Goal: Task Accomplishment & Management: Use online tool/utility

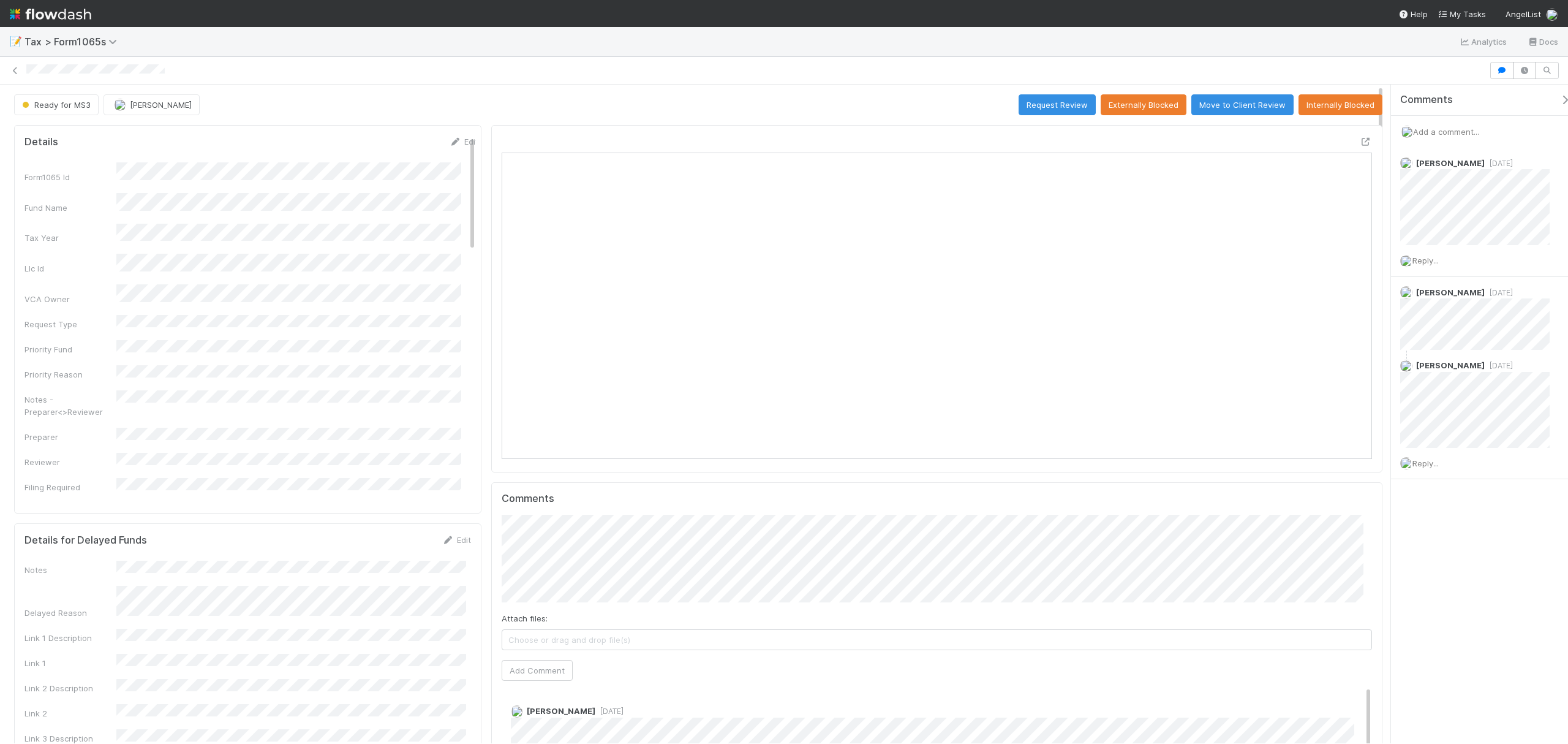
drag, startPoint x: 1380, startPoint y: 259, endPoint x: 1390, endPoint y: 81, distance: 178.3
click at [1390, 81] on div "Ready for MS3 Helen Vo Request Review Externally Blocked Move to Client Review …" at bounding box center [784, 400] width 1568 height 687
click at [14, 68] on icon at bounding box center [15, 70] width 13 height 8
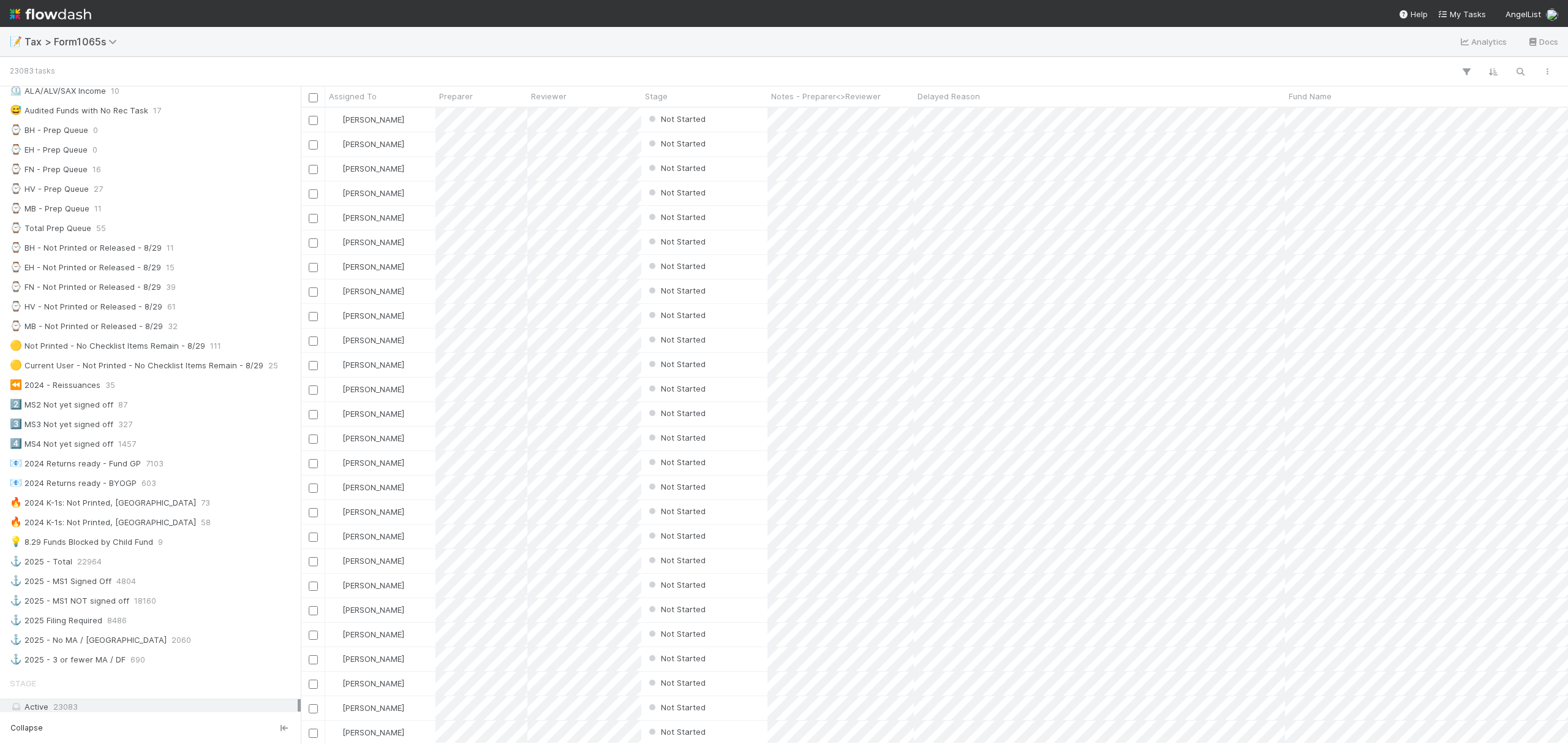
scroll to position [263, 0]
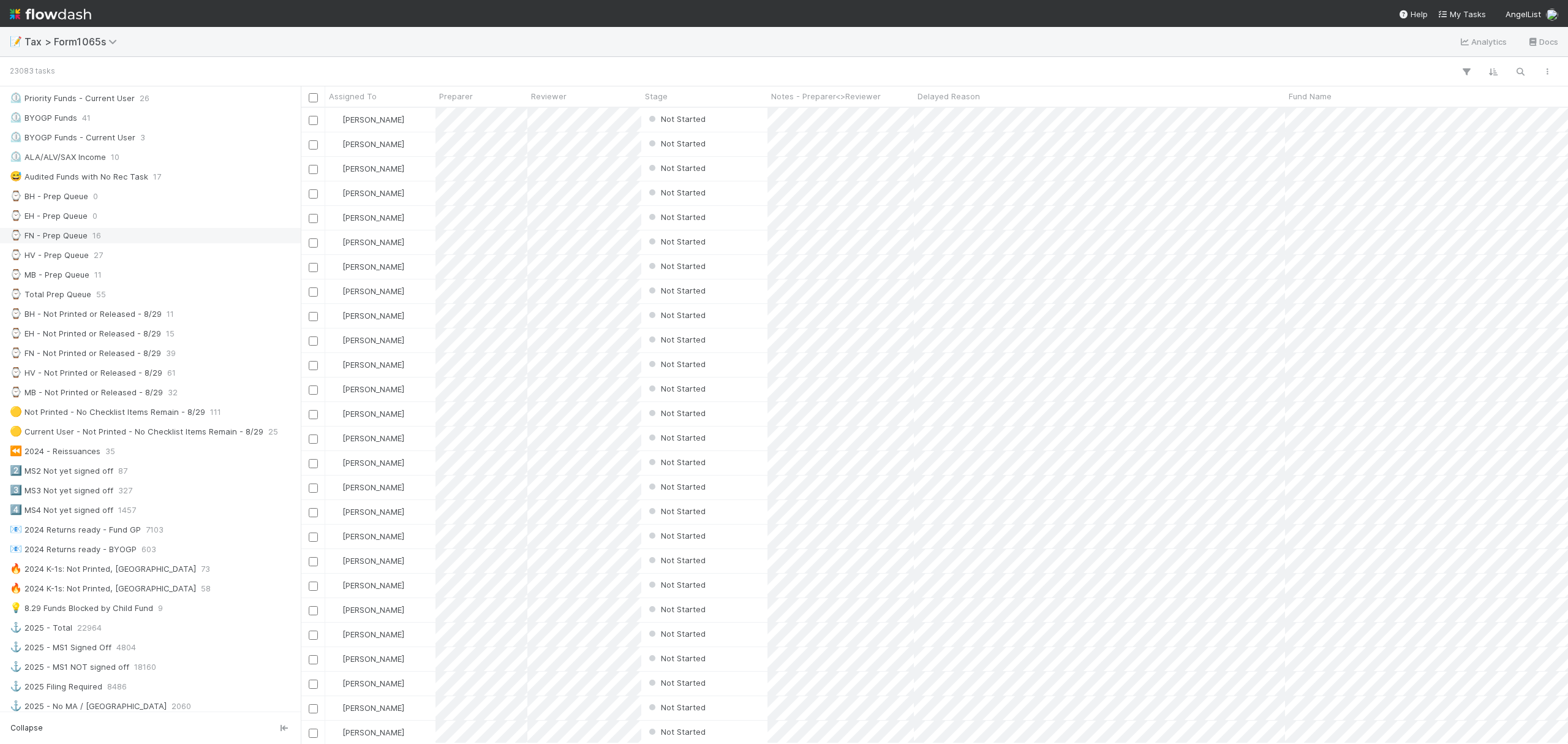
click at [110, 243] on div "⌚ FN - Prep Queue 16" at bounding box center [153, 235] width 288 height 16
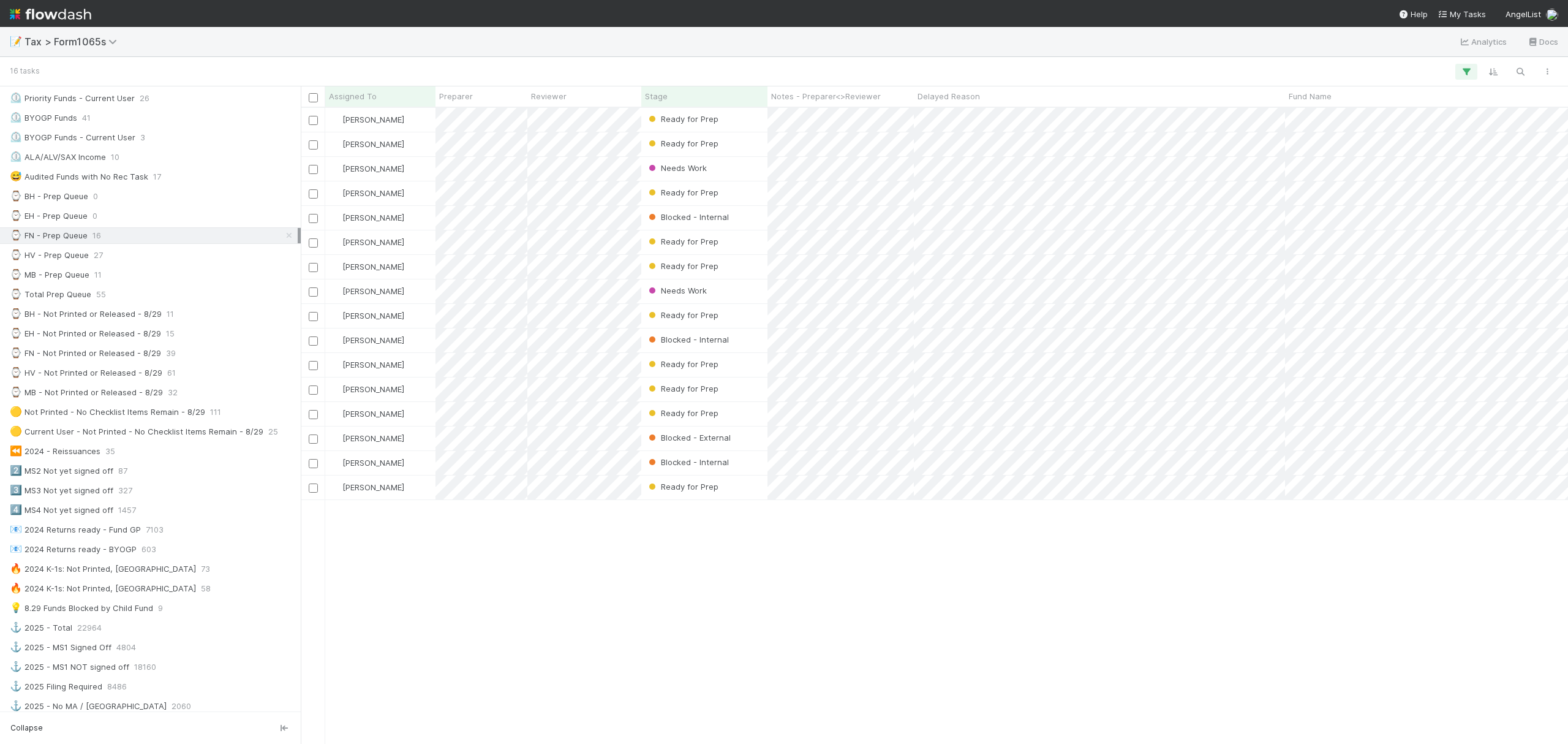
scroll to position [623, 1255]
click at [675, 94] on div "Stage" at bounding box center [704, 96] width 119 height 13
click at [674, 115] on div "Sort First → Last" at bounding box center [715, 119] width 140 height 19
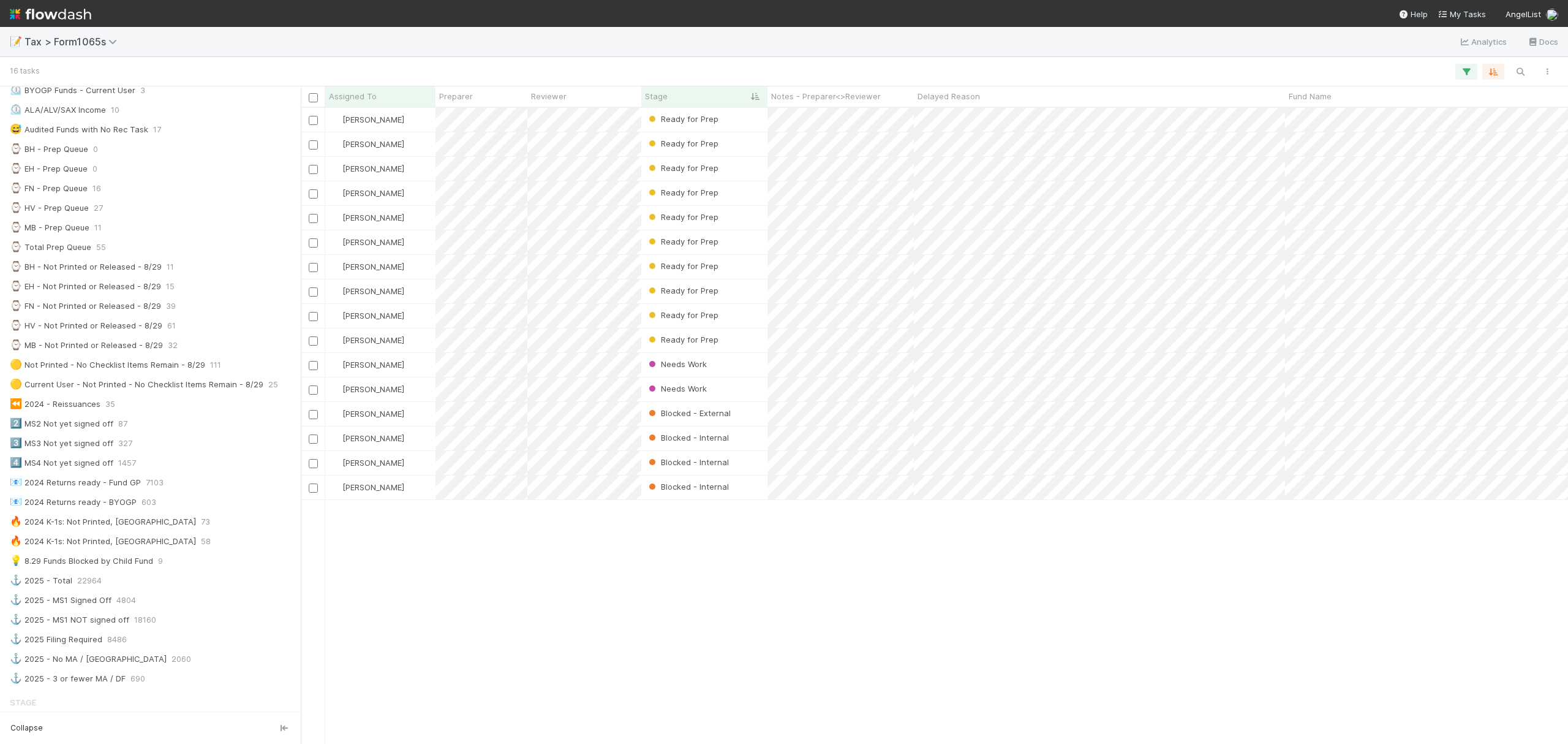
scroll to position [313, 0]
click at [745, 186] on div "Ready for Prep" at bounding box center [704, 193] width 126 height 23
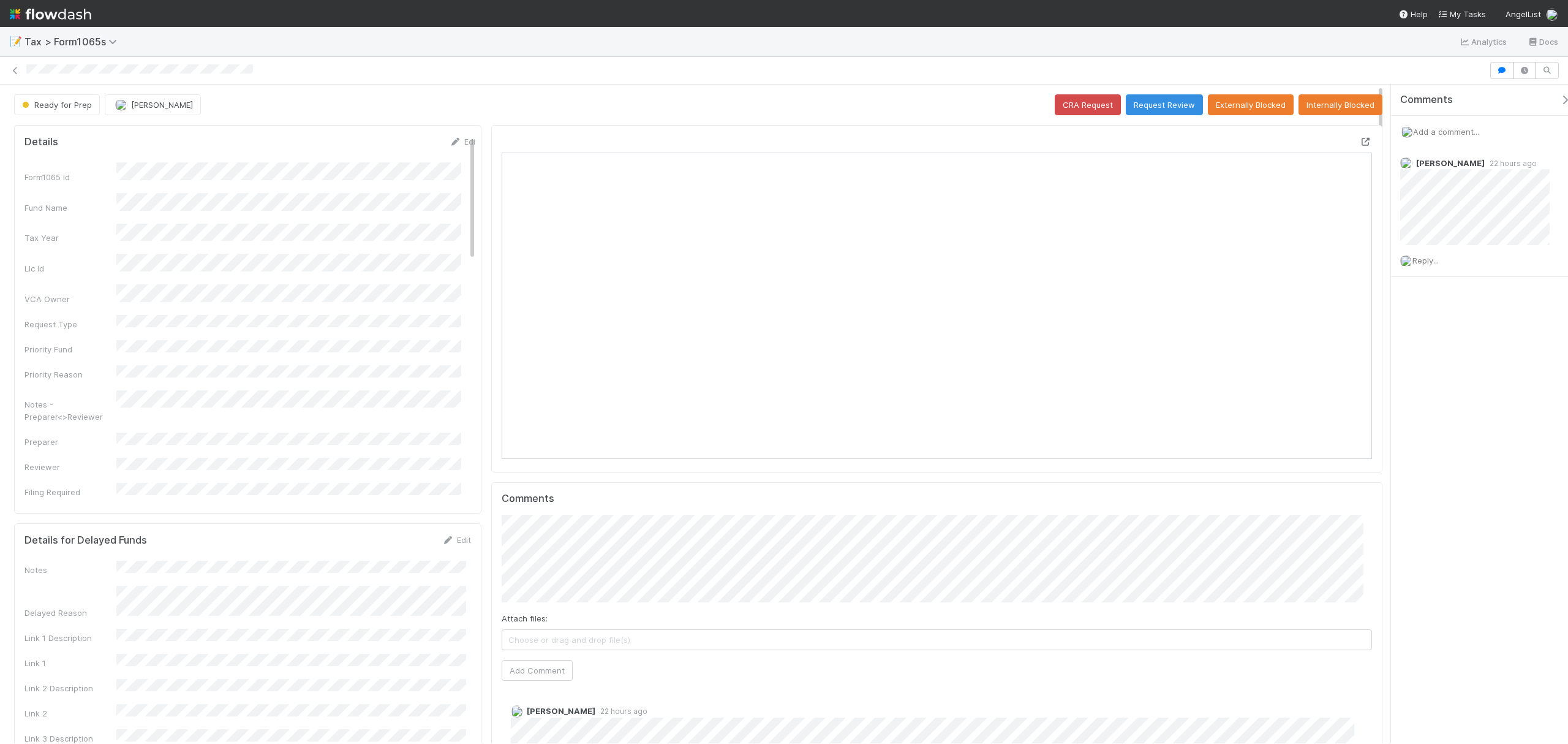
scroll to position [236, 849]
click at [1359, 138] on div at bounding box center [1365, 142] width 13 height 13
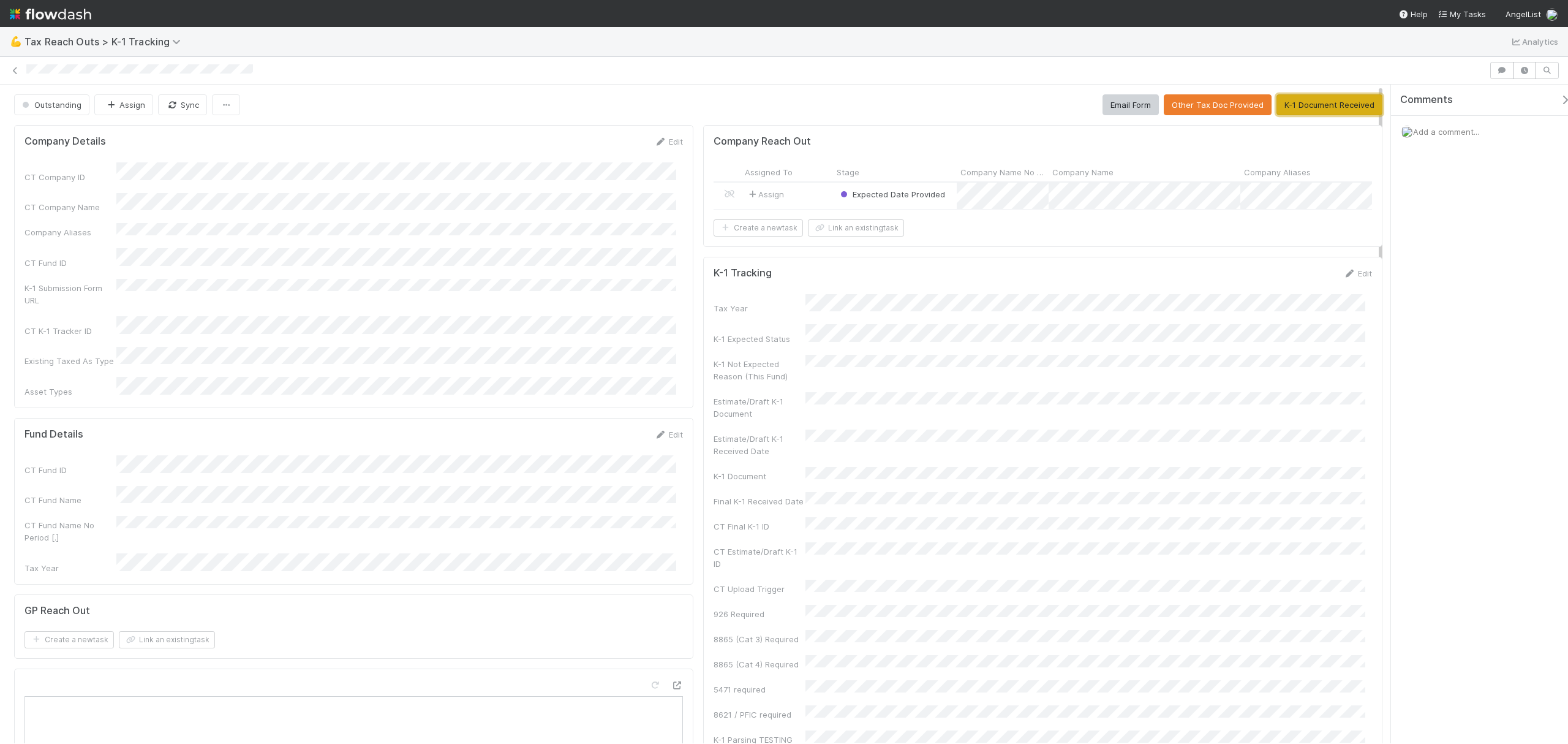
click at [1309, 100] on button "K-1 Document Received" at bounding box center [1329, 104] width 106 height 21
click at [1347, 278] on link "Edit" at bounding box center [1357, 273] width 29 height 10
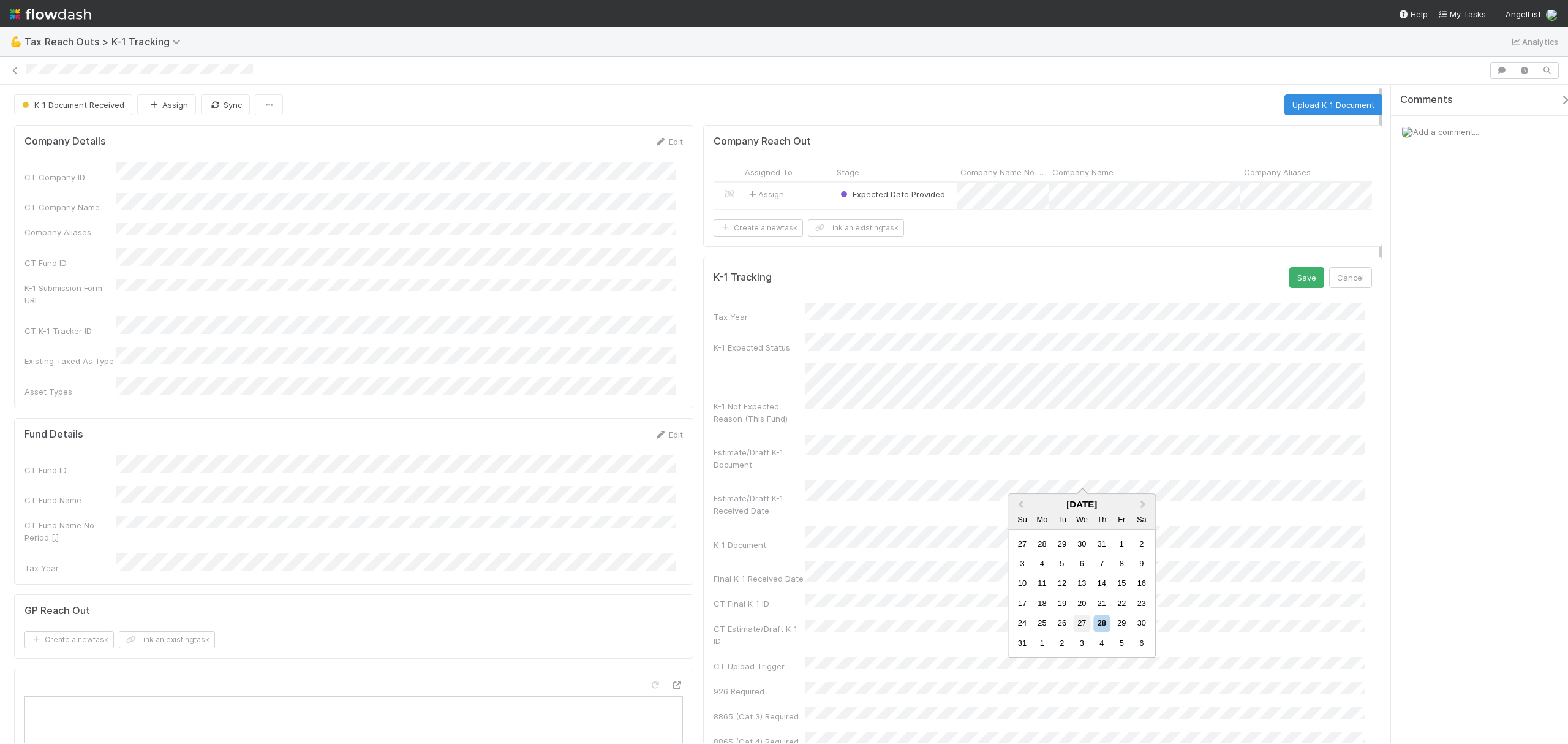
click at [1081, 623] on div "27" at bounding box center [1081, 623] width 17 height 17
click at [1289, 288] on button "Save" at bounding box center [1307, 277] width 35 height 21
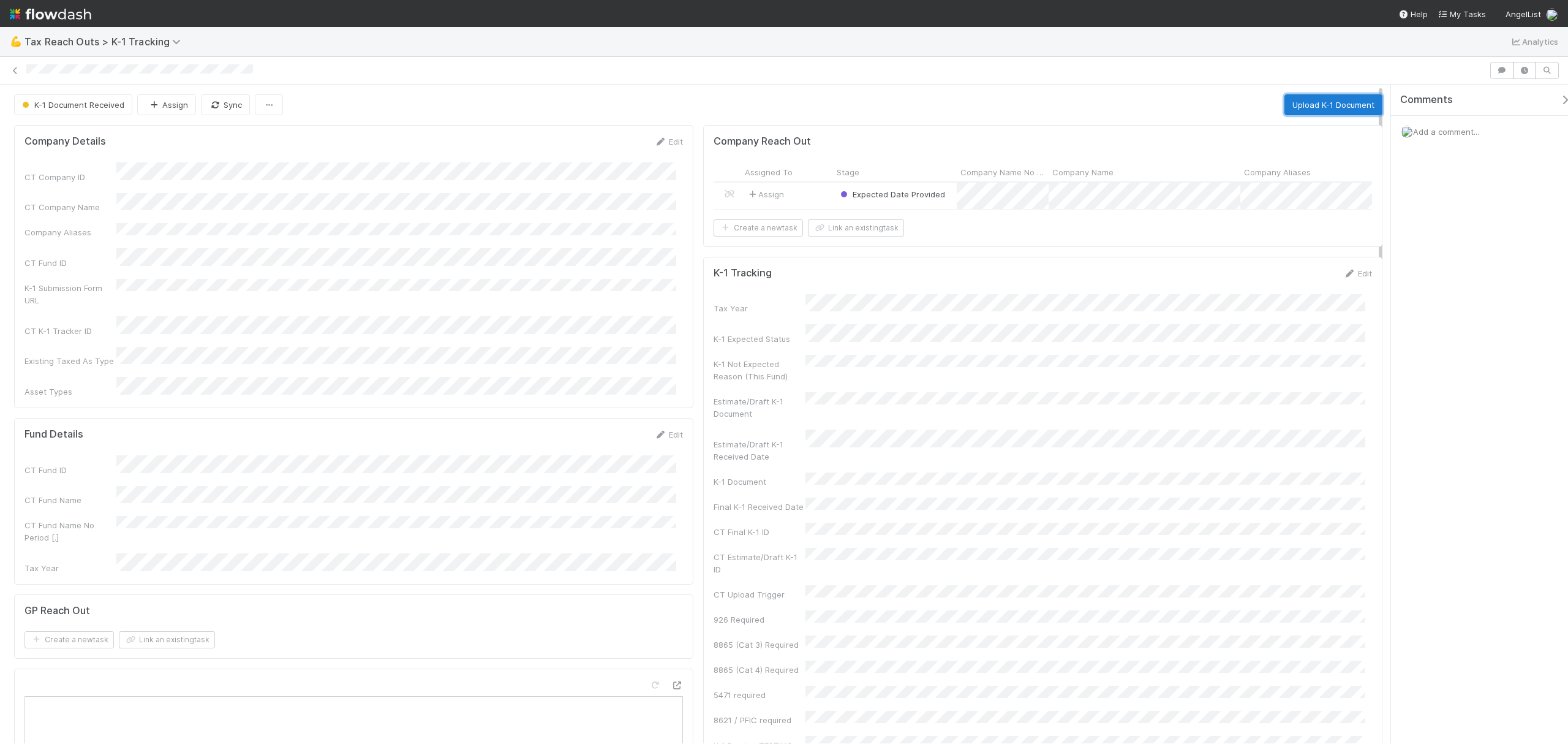
click at [1287, 107] on button "Upload K-1 Document" at bounding box center [1333, 104] width 98 height 21
click at [1297, 105] on button "K-1 Document Received" at bounding box center [1329, 104] width 106 height 21
click at [1296, 103] on button "Upload K-1 Document" at bounding box center [1333, 104] width 98 height 21
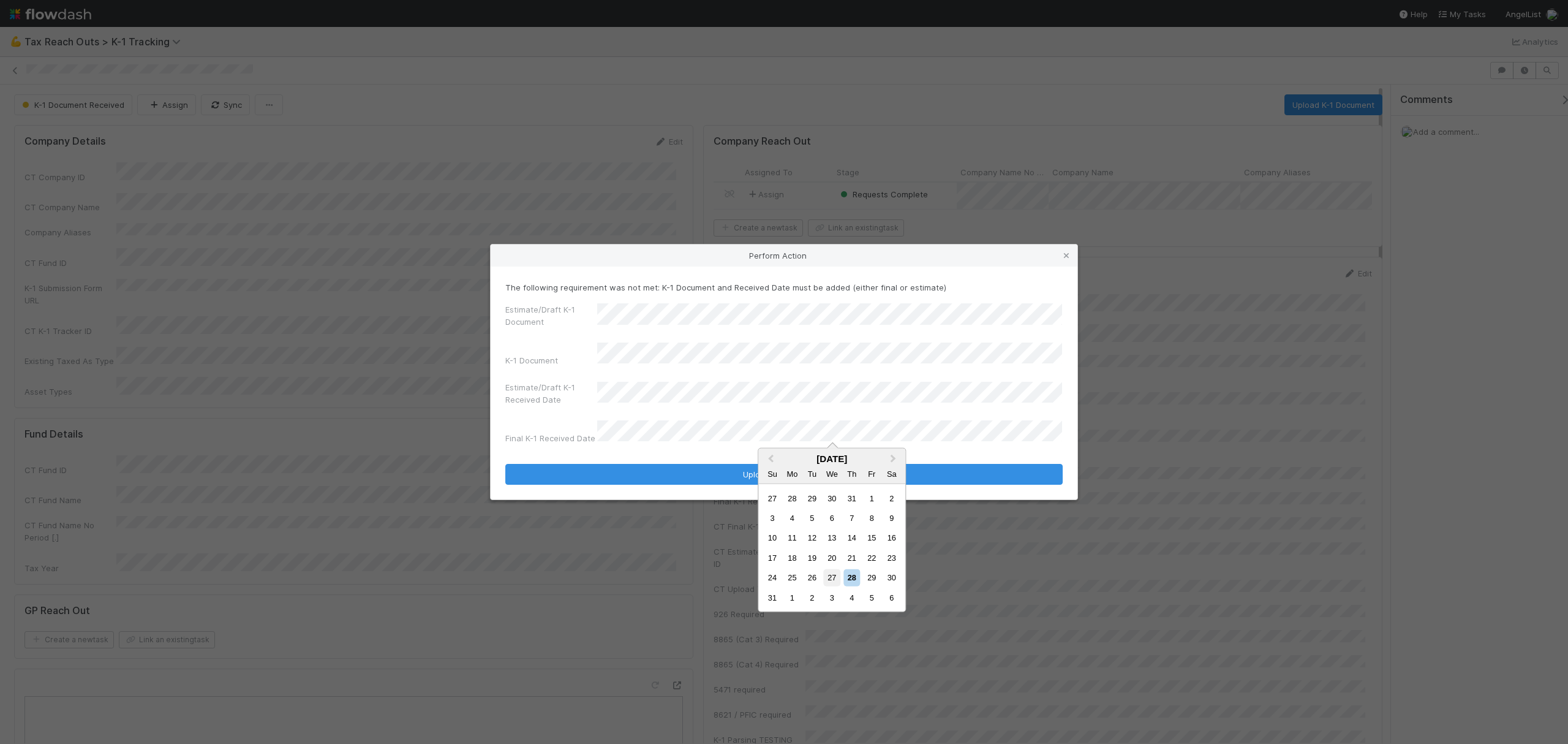
click at [835, 575] on div "27" at bounding box center [831, 577] width 17 height 17
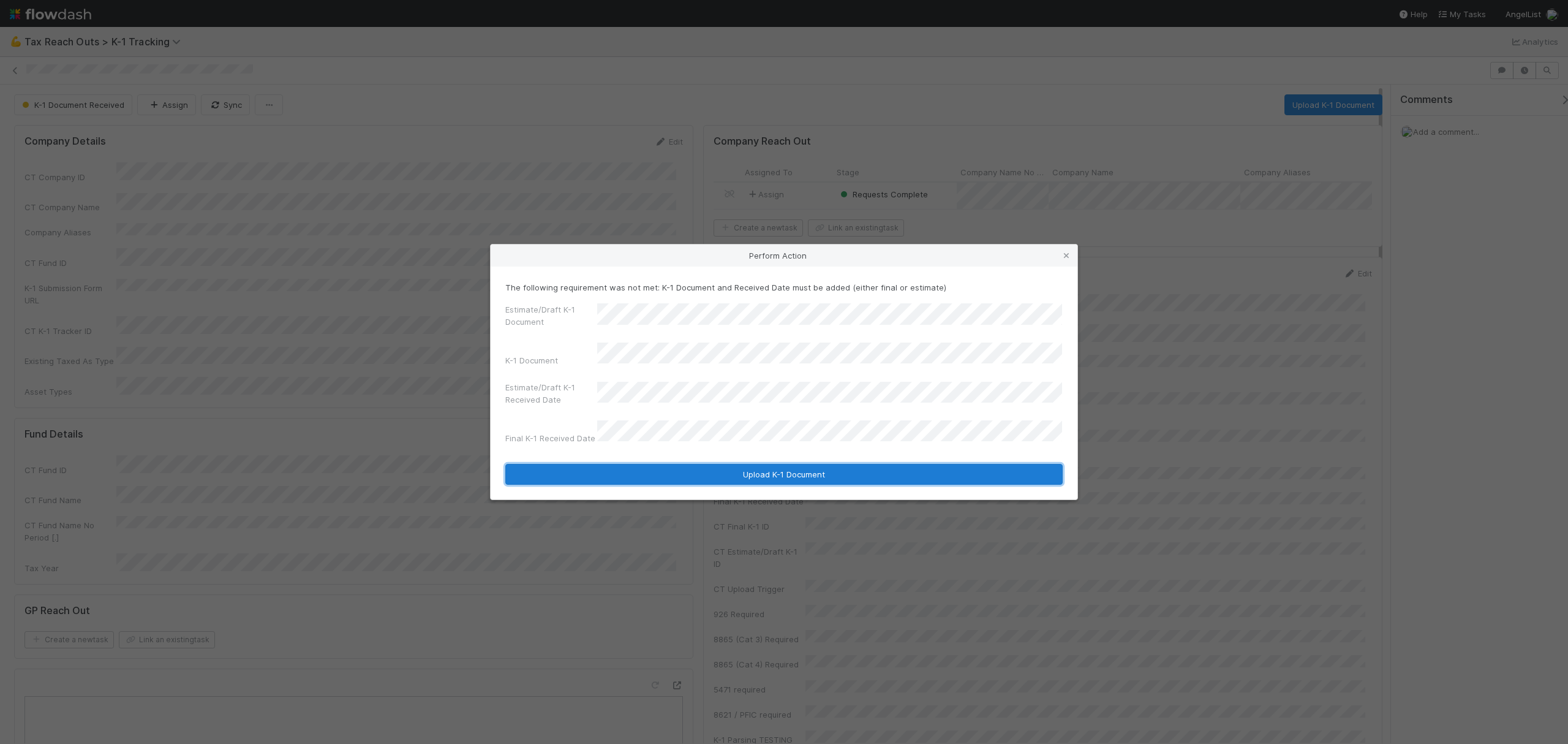
click at [628, 465] on button "Upload K-1 Document" at bounding box center [784, 474] width 557 height 21
